Goal: Task Accomplishment & Management: Use online tool/utility

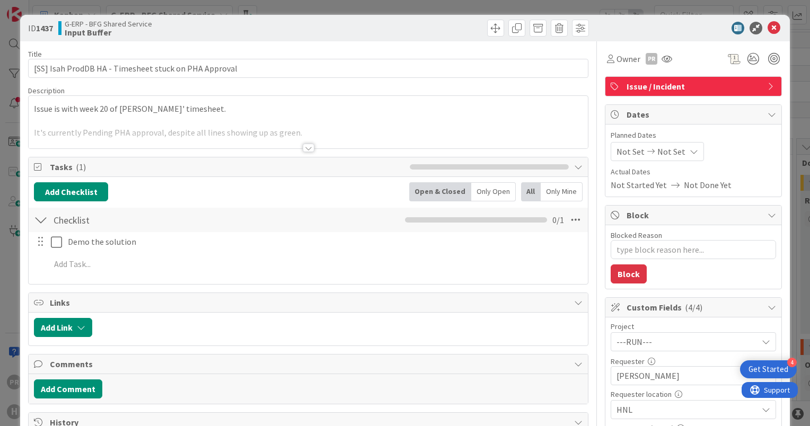
scroll to position [294, 0]
click at [607, 64] on div "Owner" at bounding box center [623, 59] width 33 height 13
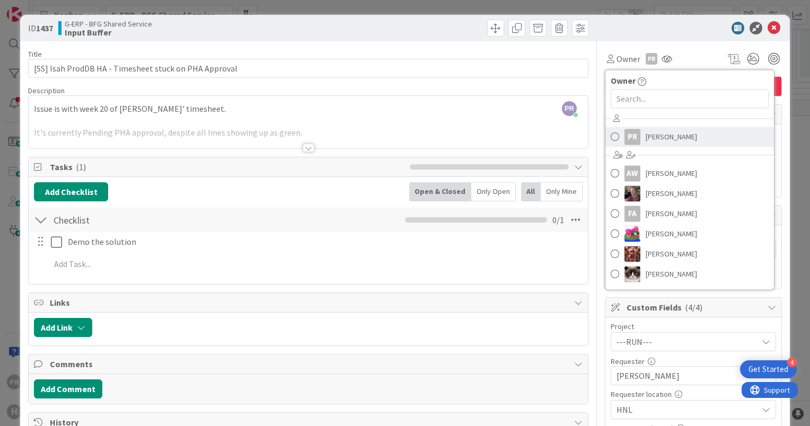
click at [636, 133] on link "PR [PERSON_NAME]" at bounding box center [690, 137] width 169 height 20
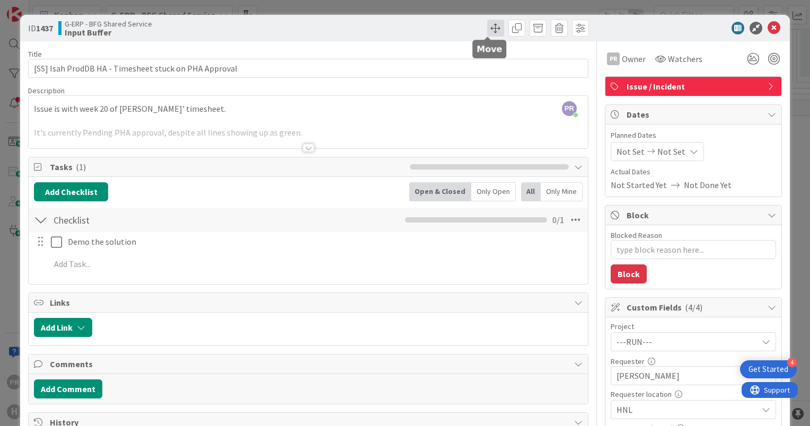
click at [487, 27] on span at bounding box center [495, 28] width 17 height 17
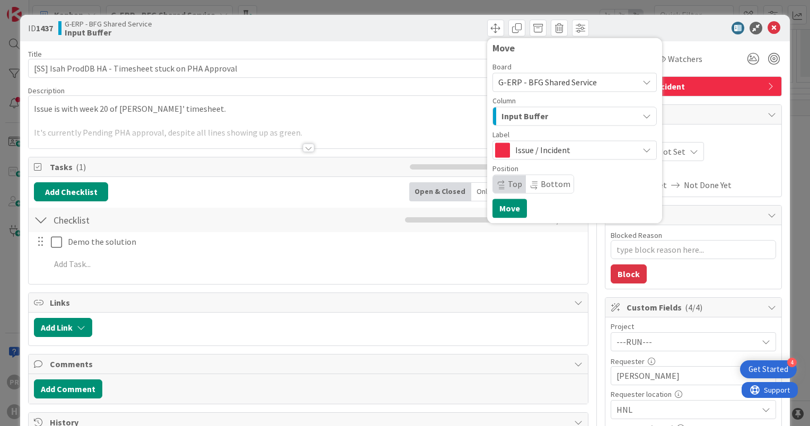
click at [519, 125] on div "Input Buffer" at bounding box center [568, 116] width 139 height 17
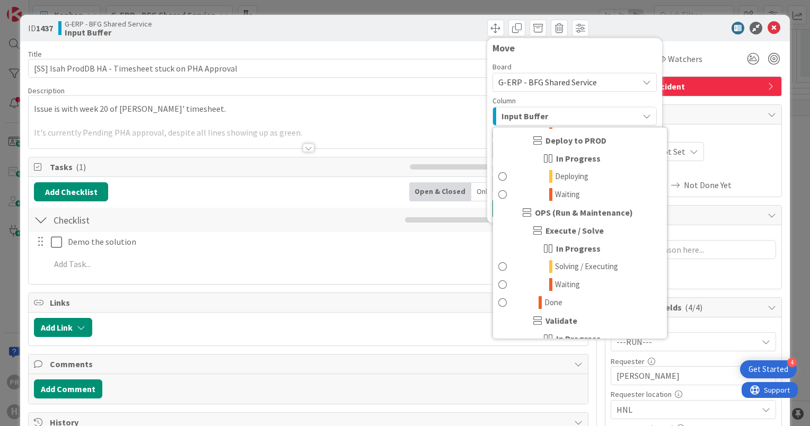
scroll to position [734, 0]
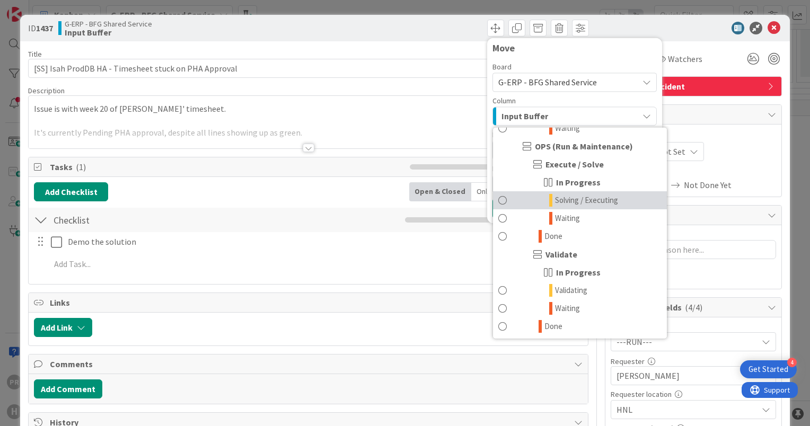
click at [561, 199] on span "Solving / Executing" at bounding box center [586, 200] width 63 height 13
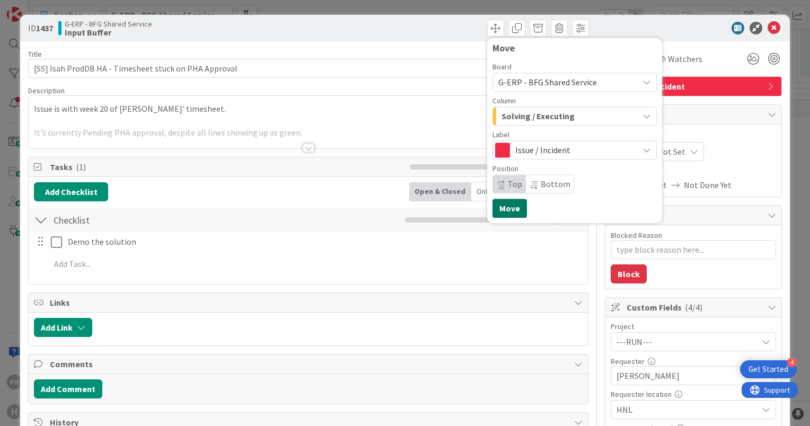
click at [516, 204] on button "Move" at bounding box center [510, 208] width 34 height 19
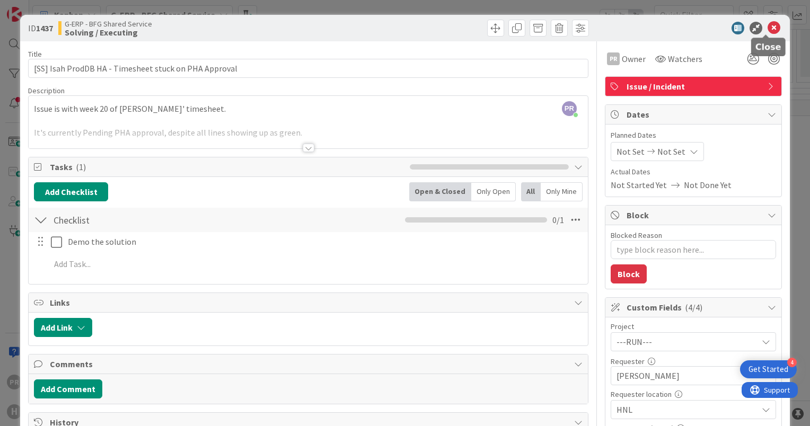
click at [768, 25] on icon at bounding box center [774, 28] width 13 height 13
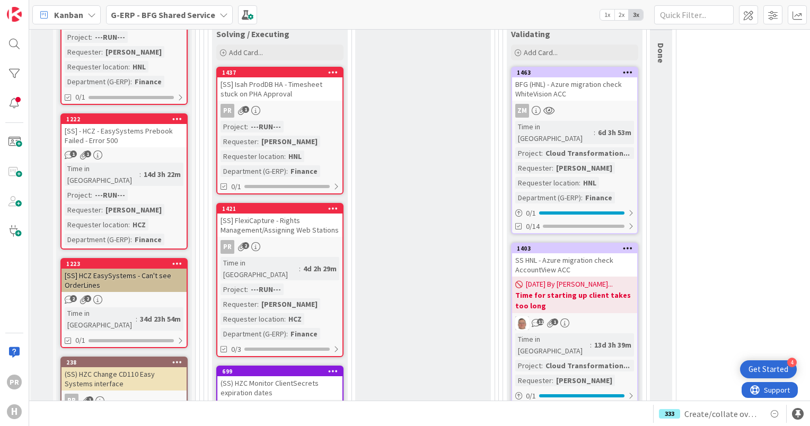
scroll to position [670, 2]
click at [282, 101] on link "1437 [SS] Isah ProdDB HA - Timesheet stuck on PHA Approval PR 1 Project : ---RU…" at bounding box center [279, 131] width 127 height 128
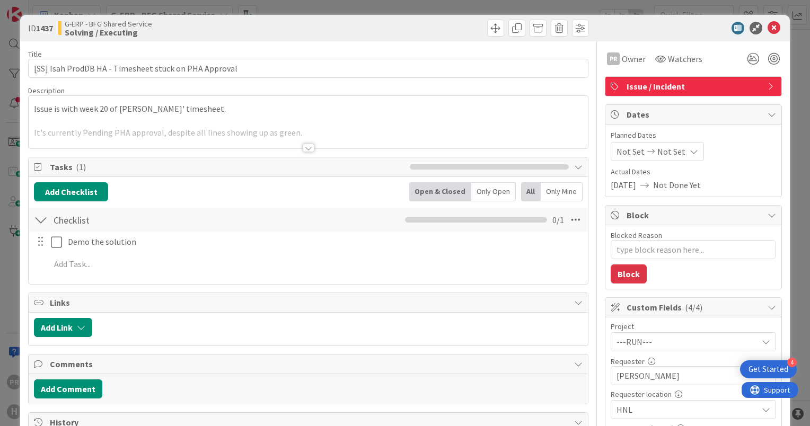
type textarea "x"
click at [303, 149] on div at bounding box center [309, 148] width 12 height 8
